Goal: Information Seeking & Learning: Learn about a topic

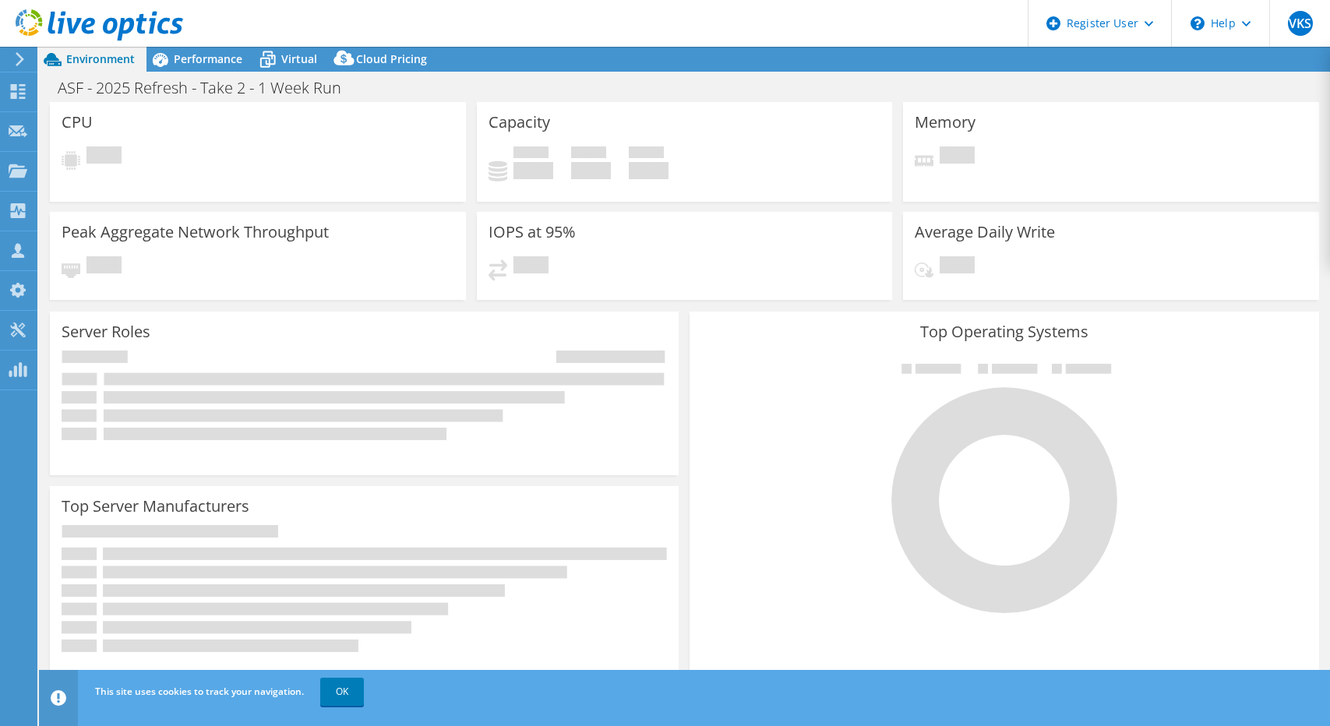
select select "USD"
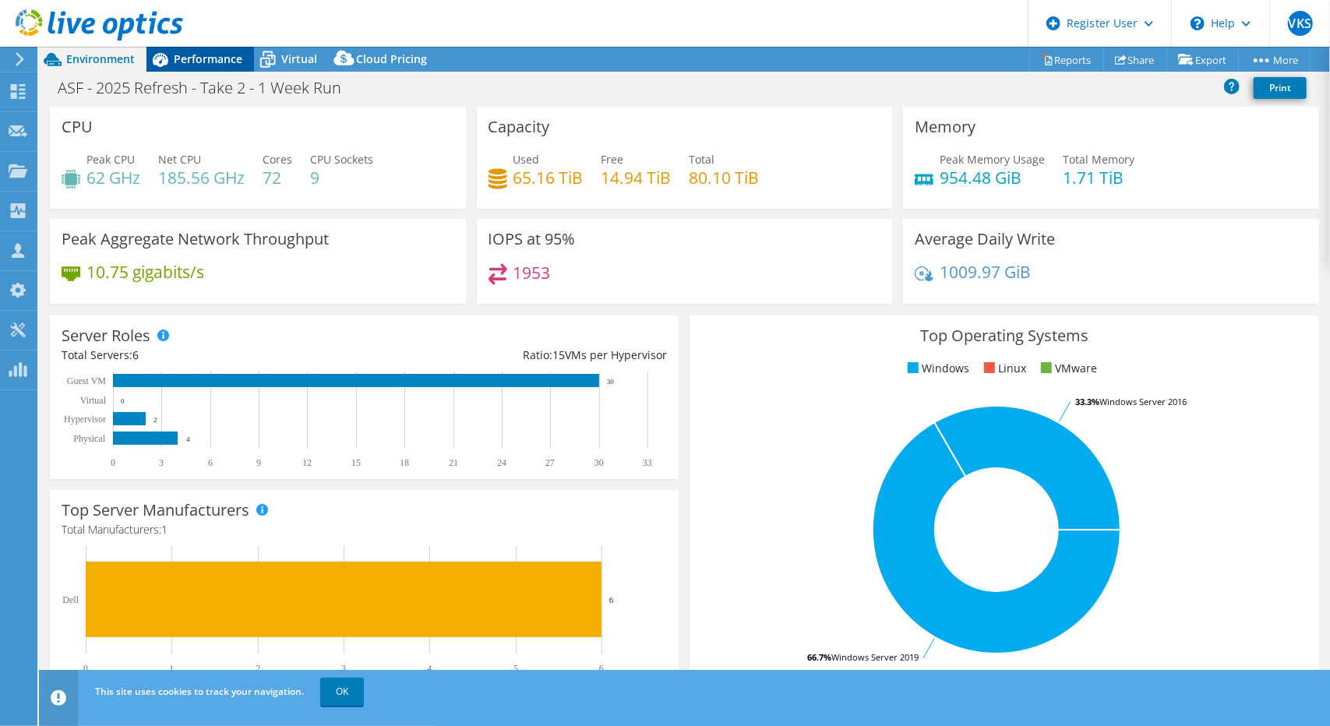
click at [182, 71] on div "Performance" at bounding box center [200, 59] width 108 height 25
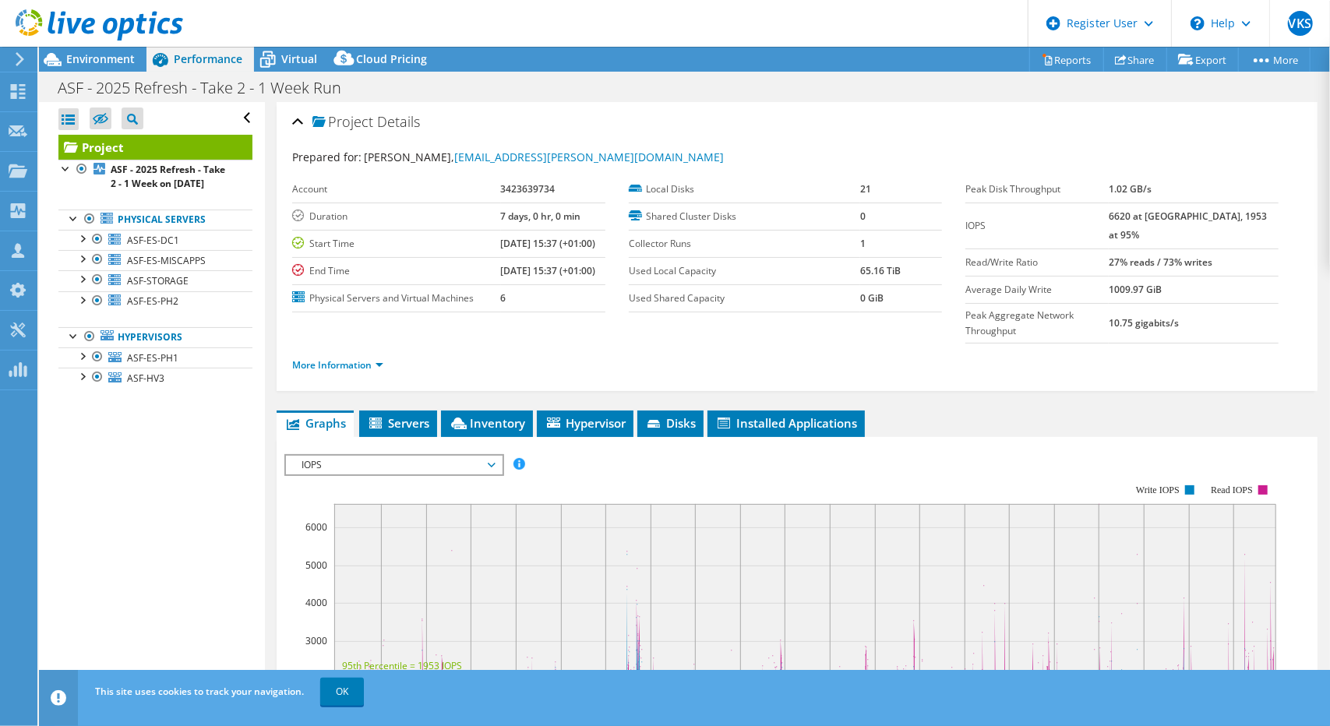
scroll to position [156, 0]
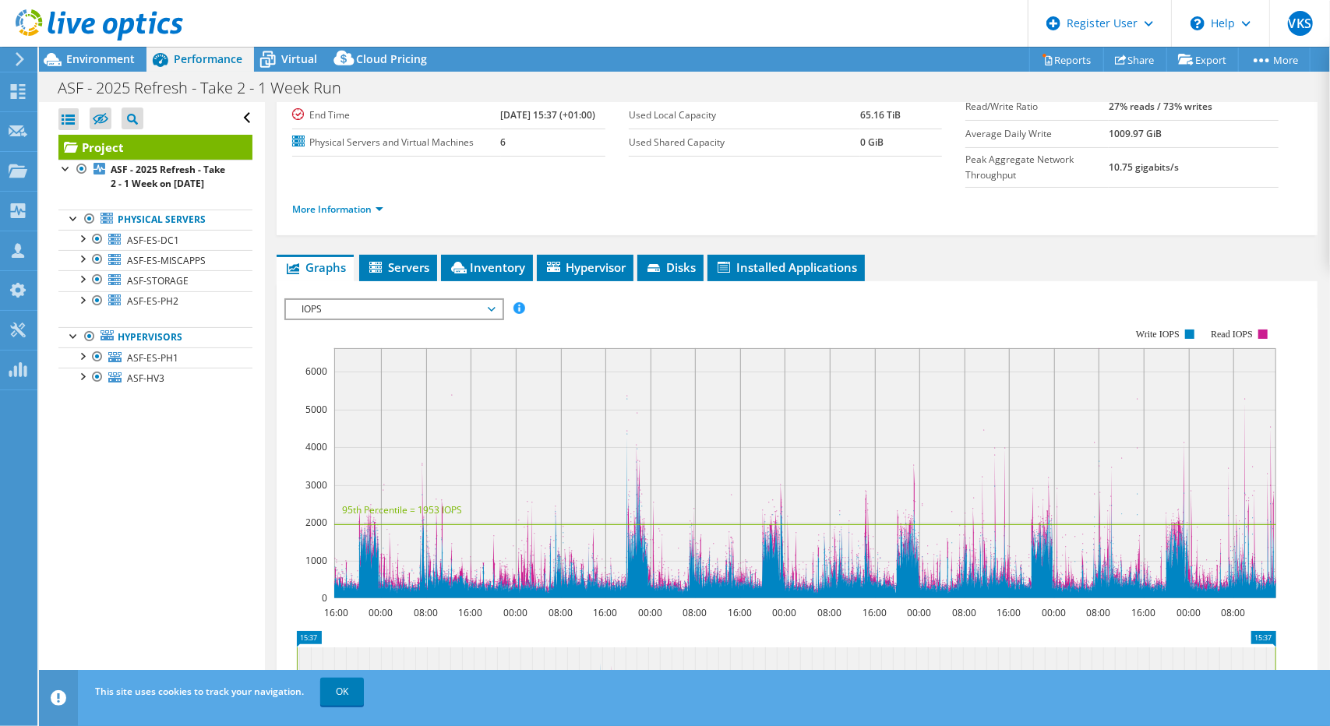
click at [491, 300] on span "IOPS" at bounding box center [394, 309] width 200 height 19
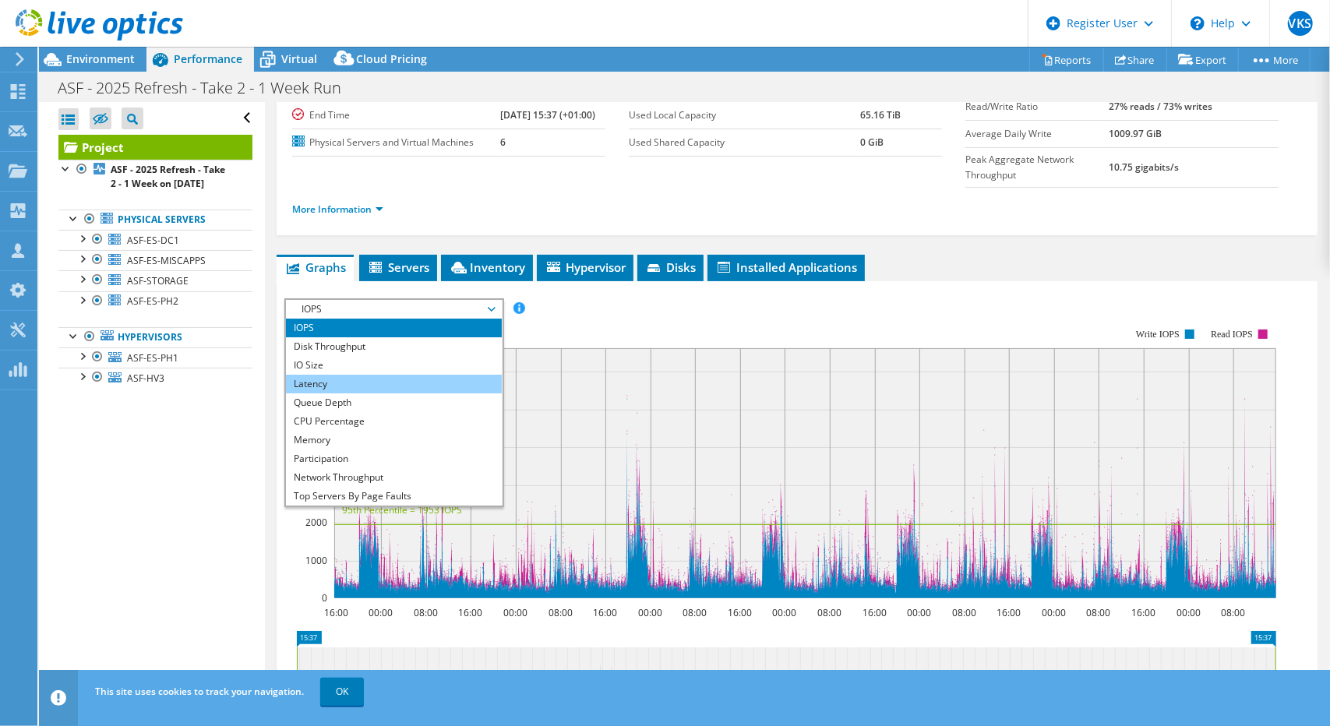
click at [424, 375] on li "Latency" at bounding box center [394, 384] width 216 height 19
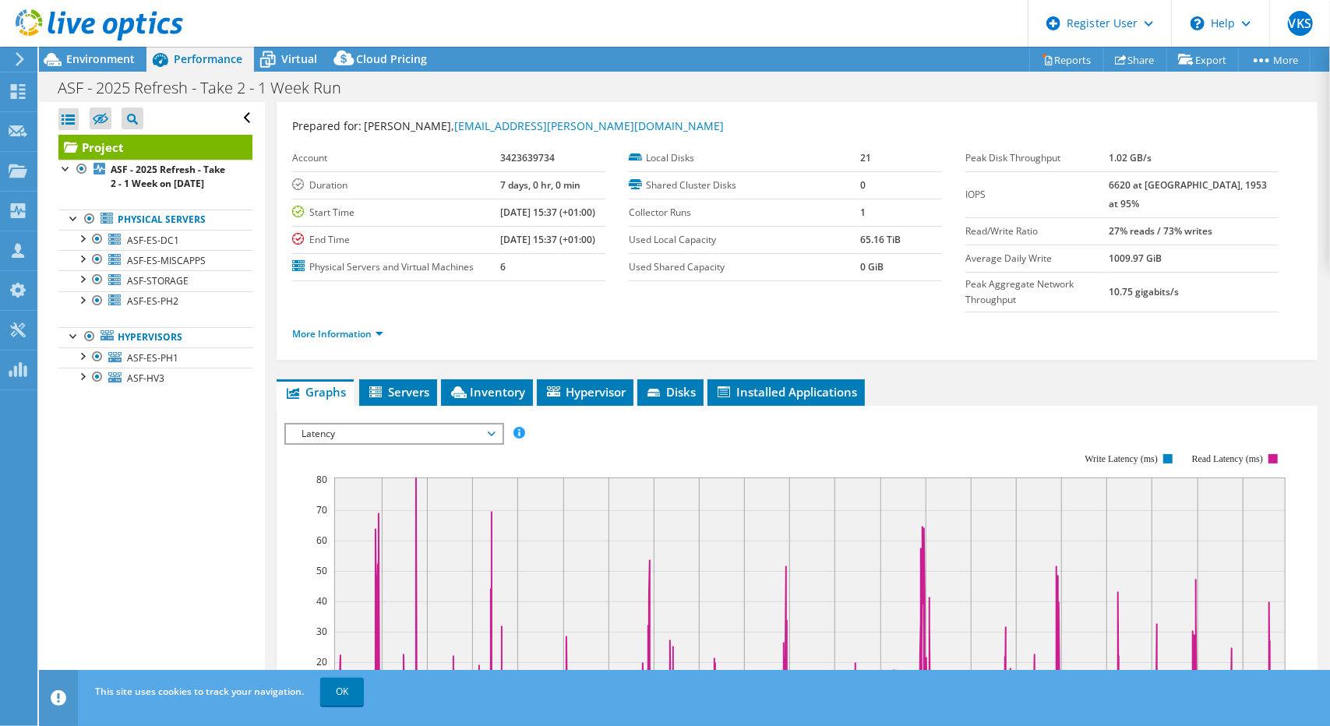
scroll to position [0, 0]
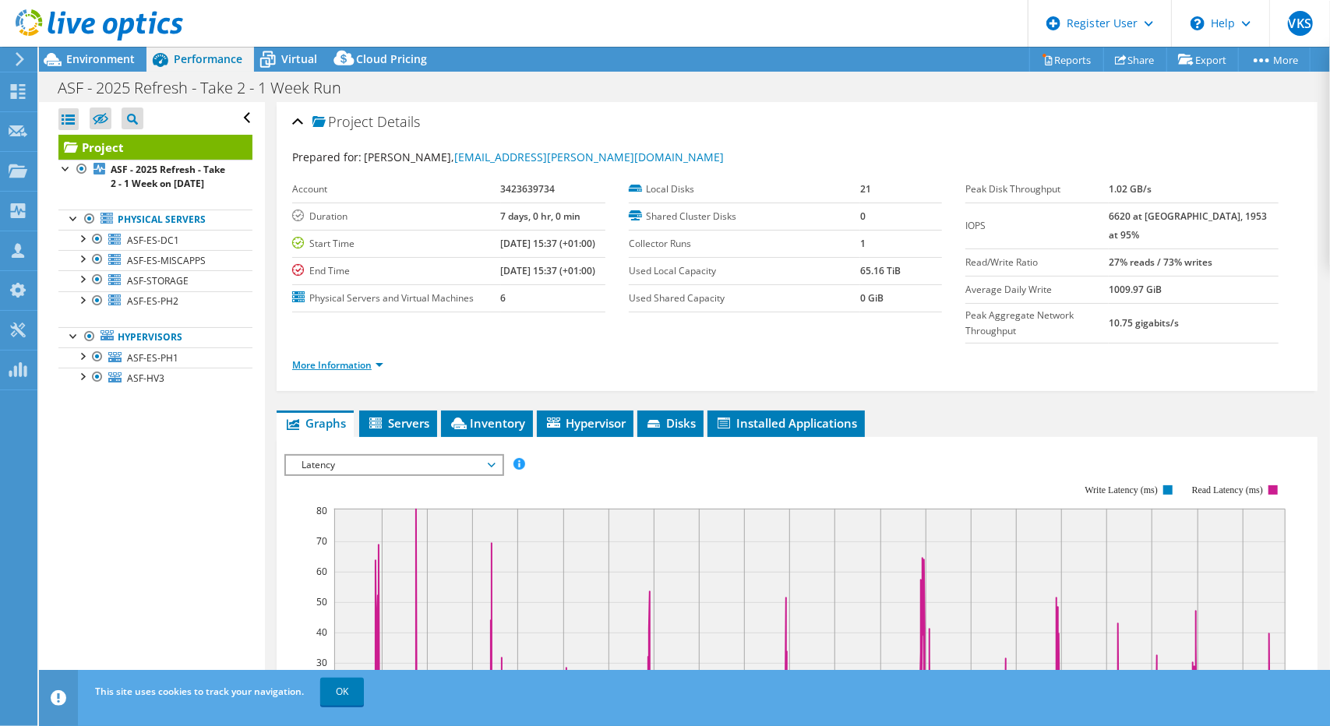
click at [379, 358] on link "More Information" at bounding box center [337, 364] width 91 height 13
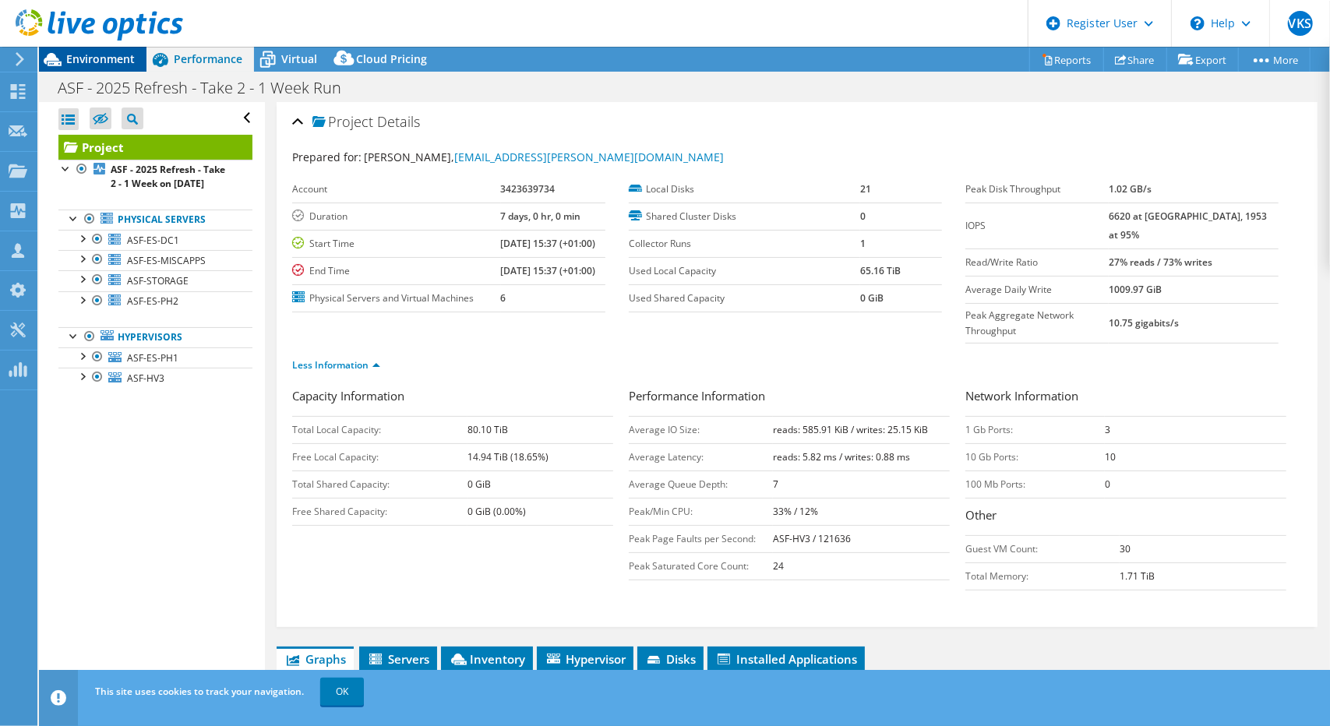
click at [108, 59] on span "Environment" at bounding box center [100, 58] width 69 height 15
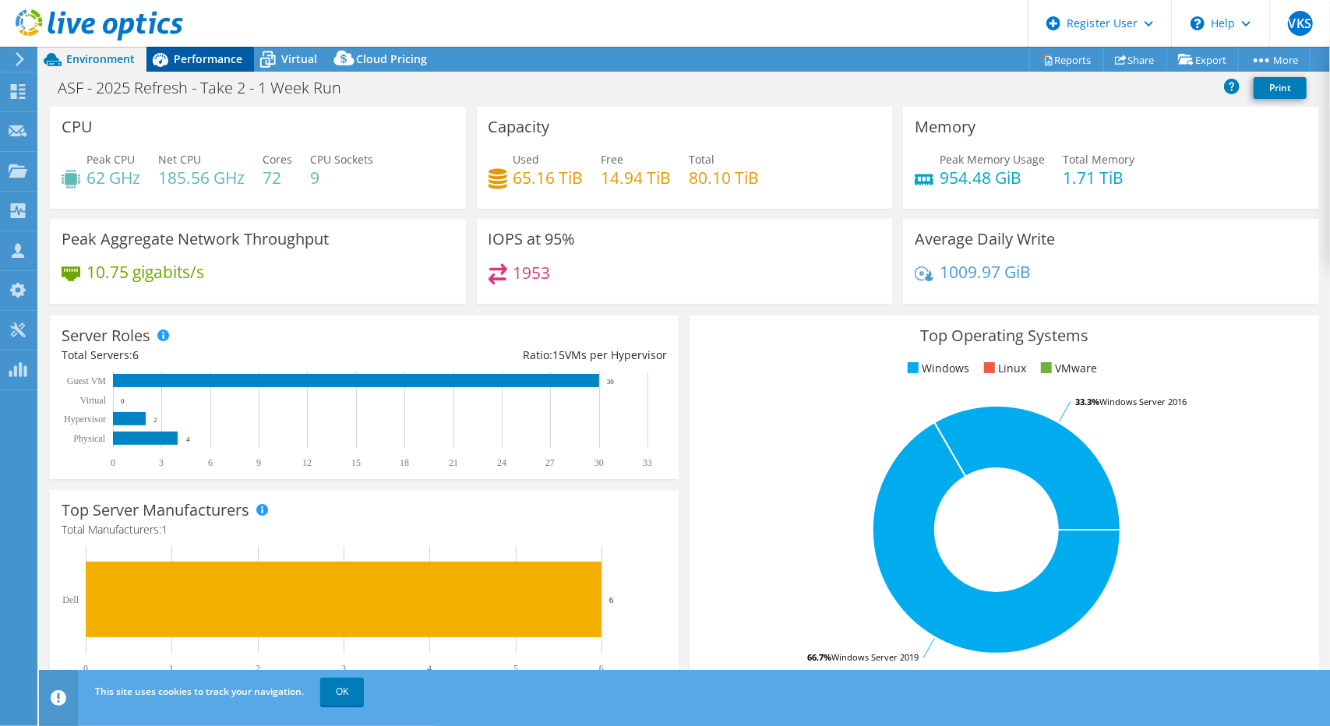
click at [221, 58] on span "Performance" at bounding box center [208, 58] width 69 height 15
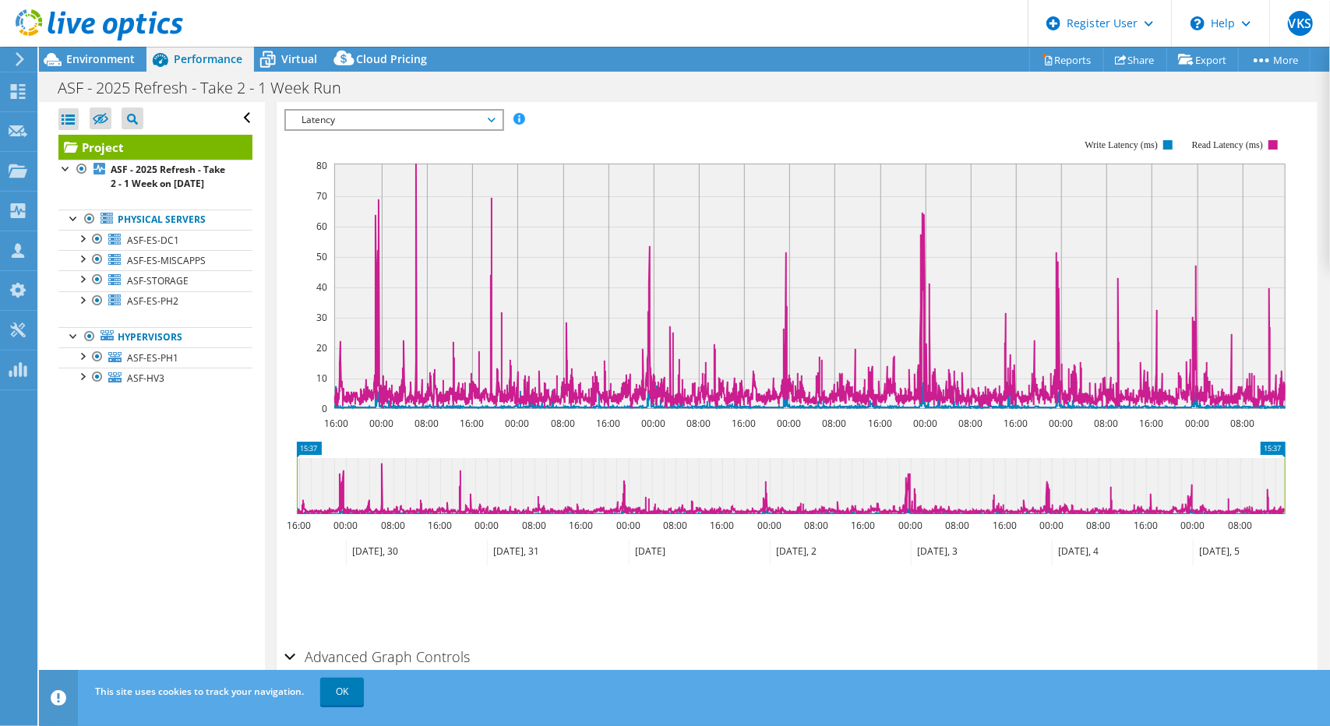
scroll to position [597, 0]
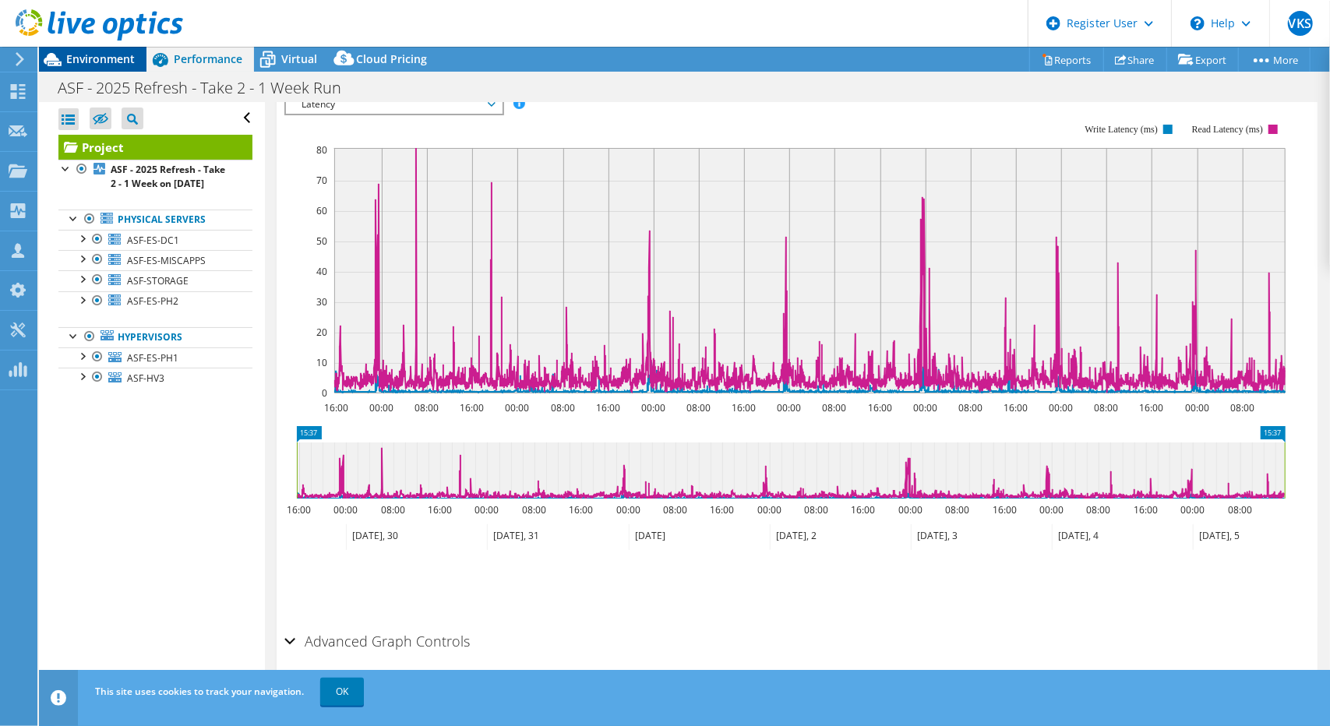
click at [63, 55] on icon at bounding box center [52, 59] width 27 height 27
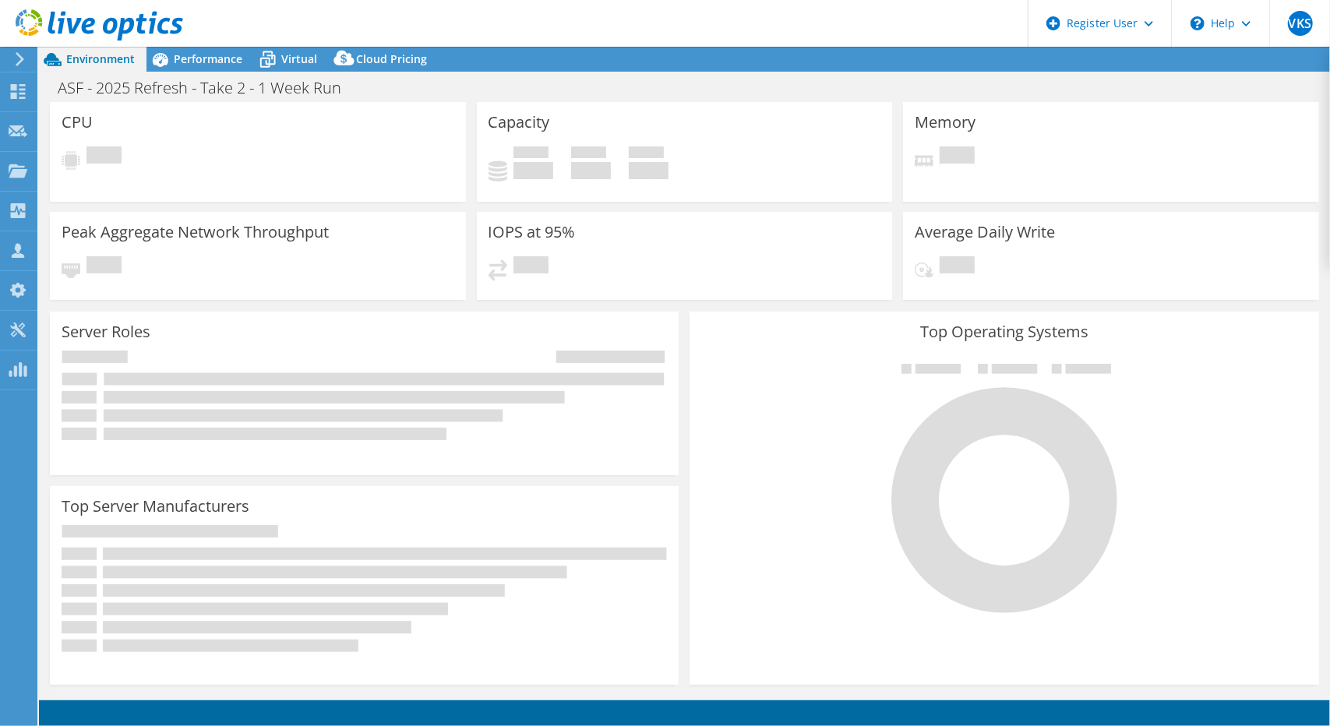
select select "USD"
